Goal: Task Accomplishment & Management: Manage account settings

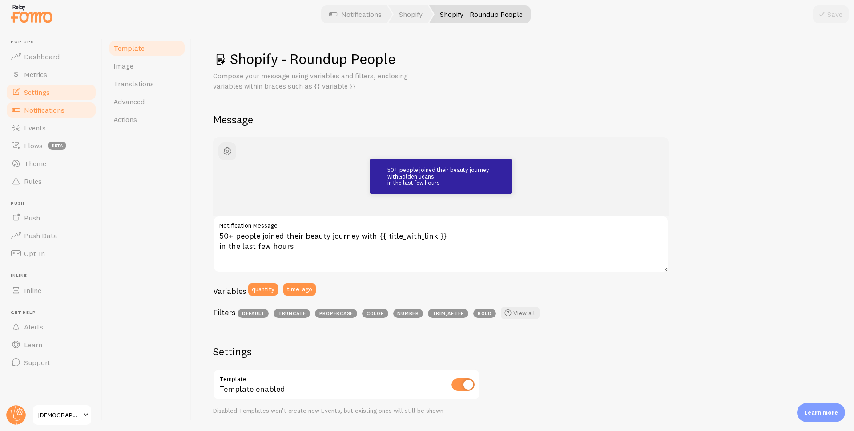
click at [51, 95] on link "Settings" at bounding box center [51, 92] width 92 height 18
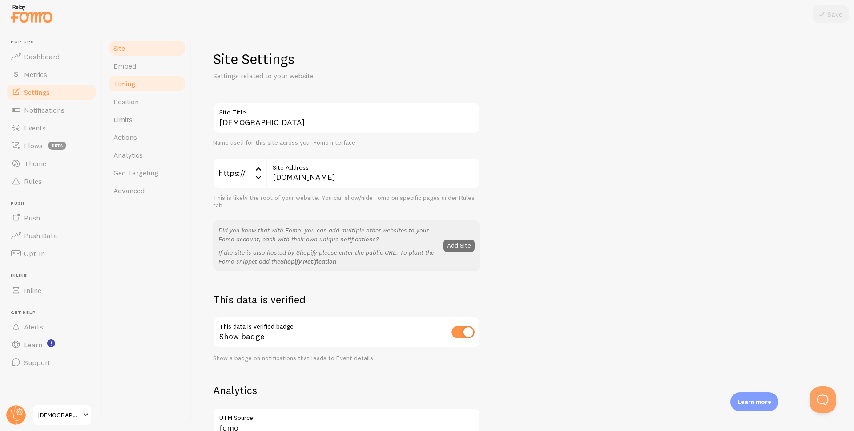
click at [146, 85] on link "Timing" at bounding box center [147, 84] width 78 height 18
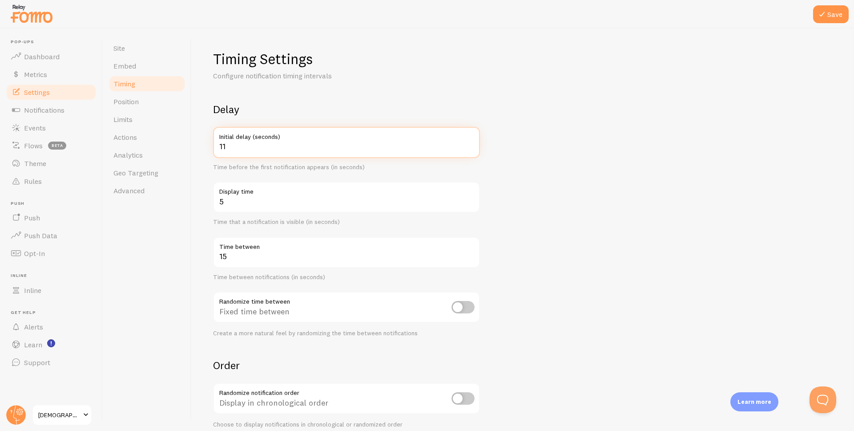
click at [471, 145] on input "11" at bounding box center [346, 142] width 267 height 31
click at [471, 145] on input "12" at bounding box center [346, 142] width 267 height 31
click at [471, 145] on input "13" at bounding box center [346, 142] width 267 height 31
click at [471, 145] on input "14" at bounding box center [346, 142] width 267 height 31
click at [471, 145] on input "15" at bounding box center [346, 142] width 267 height 31
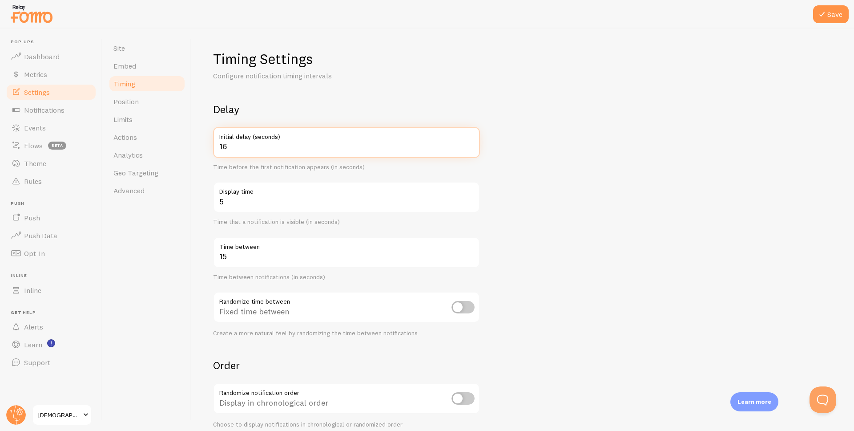
click at [471, 145] on input "16" at bounding box center [346, 142] width 267 height 31
click at [471, 145] on input "17" at bounding box center [346, 142] width 267 height 31
click at [471, 145] on input "18" at bounding box center [346, 142] width 267 height 31
click at [471, 145] on input "19" at bounding box center [346, 142] width 267 height 31
click at [471, 145] on input "20" at bounding box center [346, 142] width 267 height 31
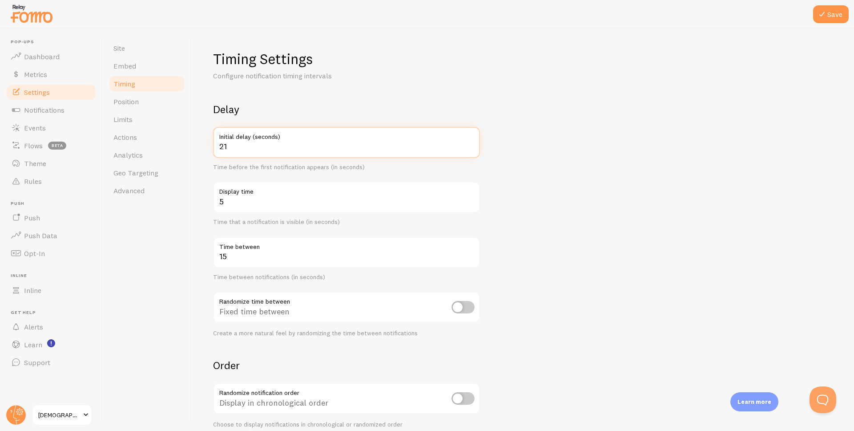
click at [471, 145] on input "21" at bounding box center [346, 142] width 267 height 31
click at [471, 145] on input "22" at bounding box center [346, 142] width 267 height 31
click at [471, 145] on input "23" at bounding box center [346, 142] width 267 height 31
click at [471, 145] on input "24" at bounding box center [346, 142] width 267 height 31
click at [471, 145] on input "25" at bounding box center [346, 142] width 267 height 31
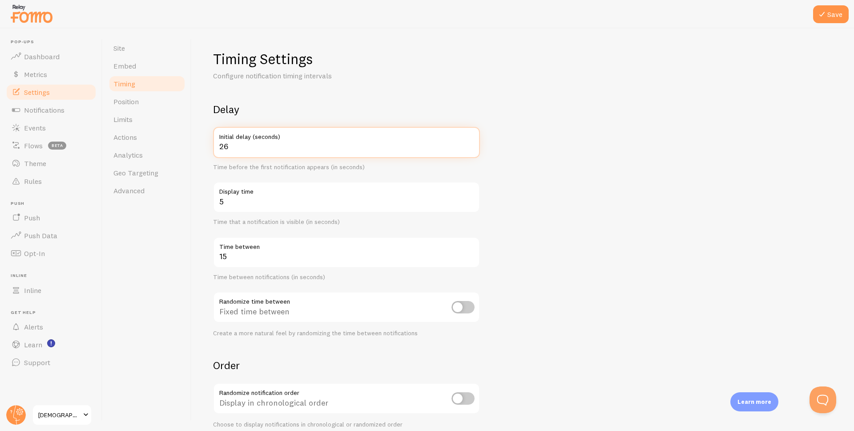
click at [471, 145] on input "26" at bounding box center [346, 142] width 267 height 31
click at [471, 145] on input "27" at bounding box center [346, 142] width 267 height 31
click at [471, 145] on input "28" at bounding box center [346, 142] width 267 height 31
click at [471, 145] on input "29" at bounding box center [346, 142] width 267 height 31
click at [471, 145] on input "30" at bounding box center [346, 142] width 267 height 31
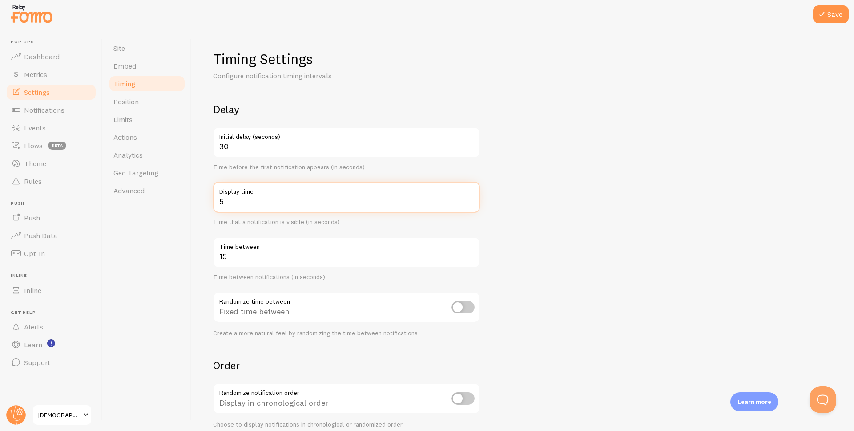
click at [299, 199] on input "5" at bounding box center [346, 197] width 267 height 31
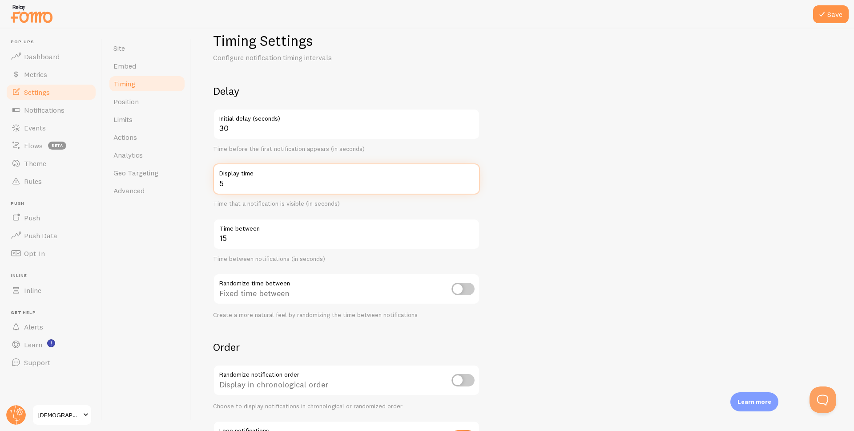
scroll to position [53, 0]
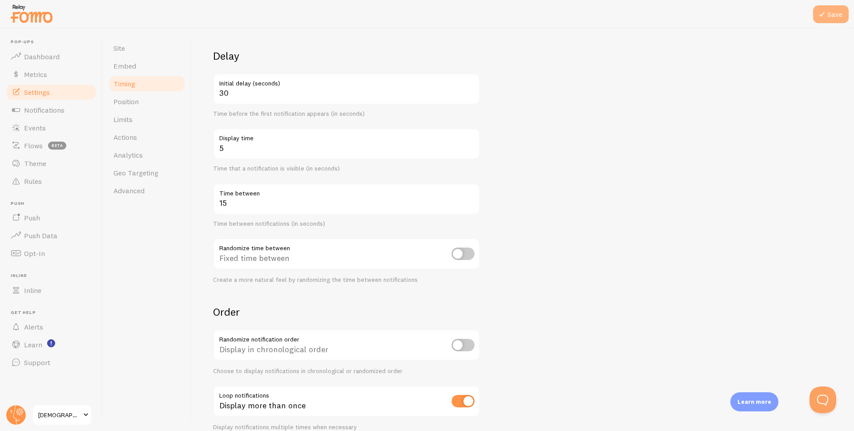
click at [822, 20] on button "Save" at bounding box center [831, 14] width 36 height 18
click at [252, 98] on input "30" at bounding box center [346, 88] width 267 height 31
click at [470, 95] on input "29" at bounding box center [346, 88] width 267 height 31
click at [470, 95] on input "28" at bounding box center [346, 88] width 267 height 31
click at [470, 95] on input "27" at bounding box center [346, 88] width 267 height 31
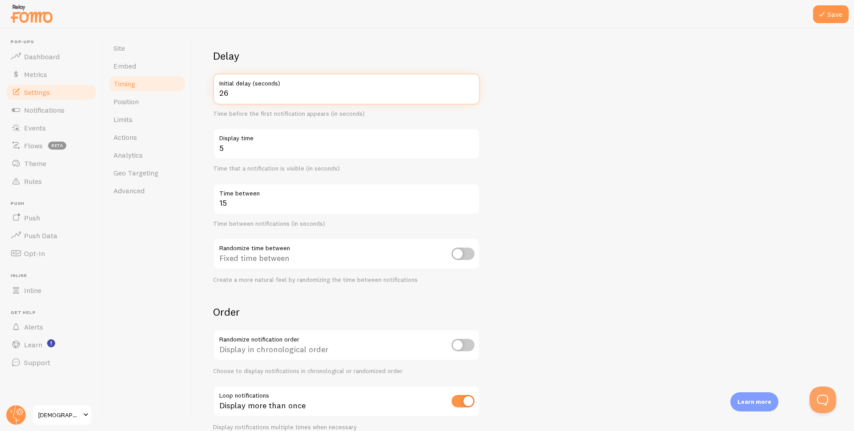
click at [470, 95] on input "26" at bounding box center [346, 88] width 267 height 31
click at [470, 95] on input "25" at bounding box center [346, 88] width 267 height 31
click at [470, 95] on input "24" at bounding box center [346, 88] width 267 height 31
click at [470, 95] on input "23" at bounding box center [346, 88] width 267 height 31
click at [470, 95] on input "22" at bounding box center [346, 88] width 267 height 31
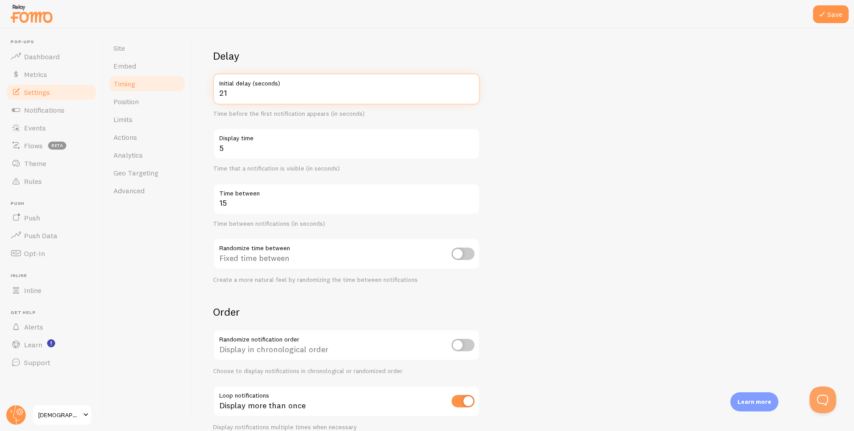
click at [470, 95] on input "21" at bounding box center [346, 88] width 267 height 31
type input "20"
click at [470, 95] on input "20" at bounding box center [346, 88] width 267 height 31
click at [811, 15] on div at bounding box center [427, 14] width 854 height 28
click at [819, 16] on icon at bounding box center [822, 14] width 11 height 11
